Goal: Task Accomplishment & Management: Use online tool/utility

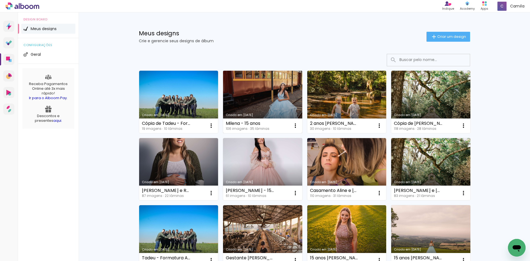
click at [247, 99] on link "Criado em [DATE]" at bounding box center [262, 102] width 79 height 62
